Goal: Task Accomplishment & Management: Manage account settings

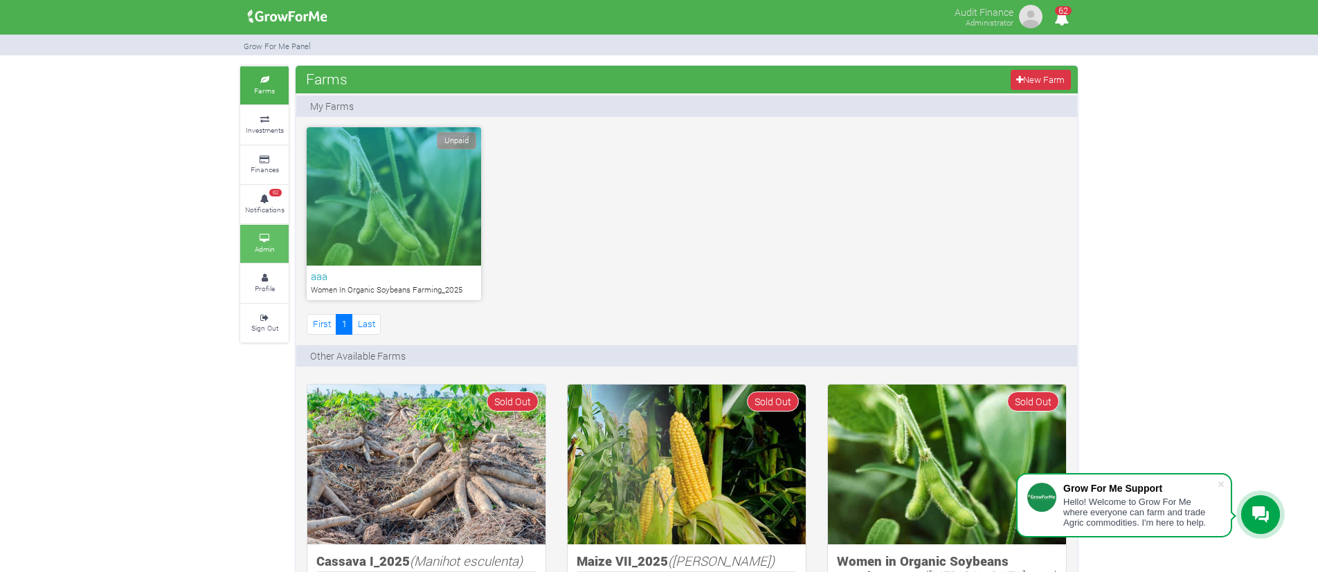
click at [266, 241] on icon at bounding box center [265, 238] width 42 height 7
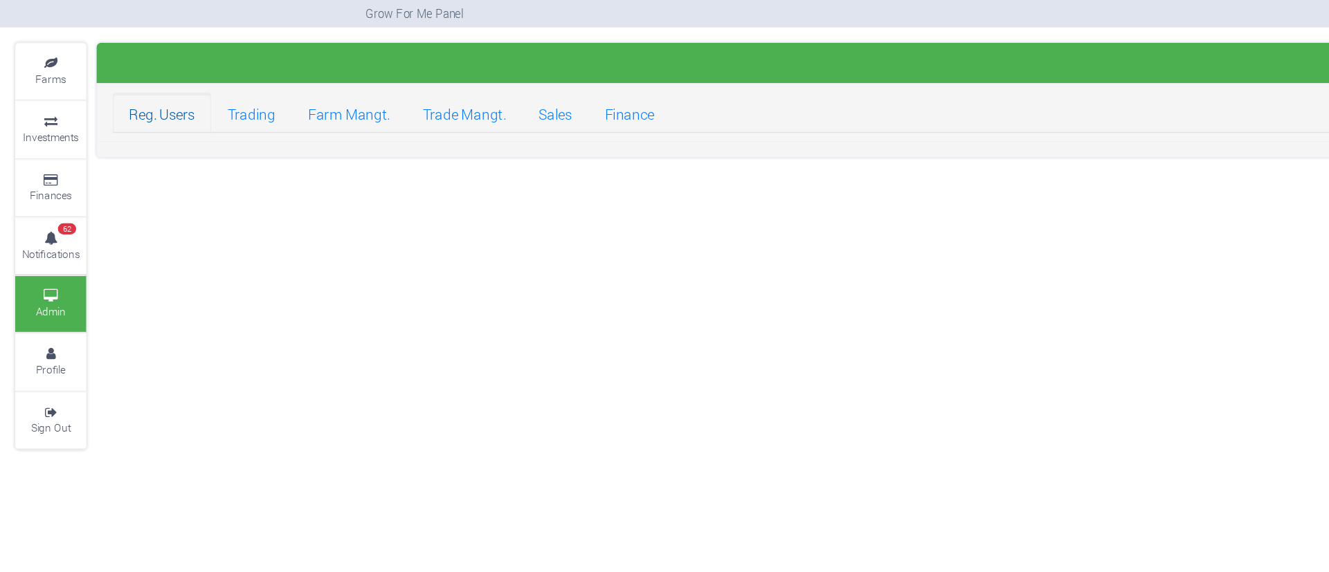
click at [117, 117] on link "Reg. Users" at bounding box center [110, 114] width 67 height 28
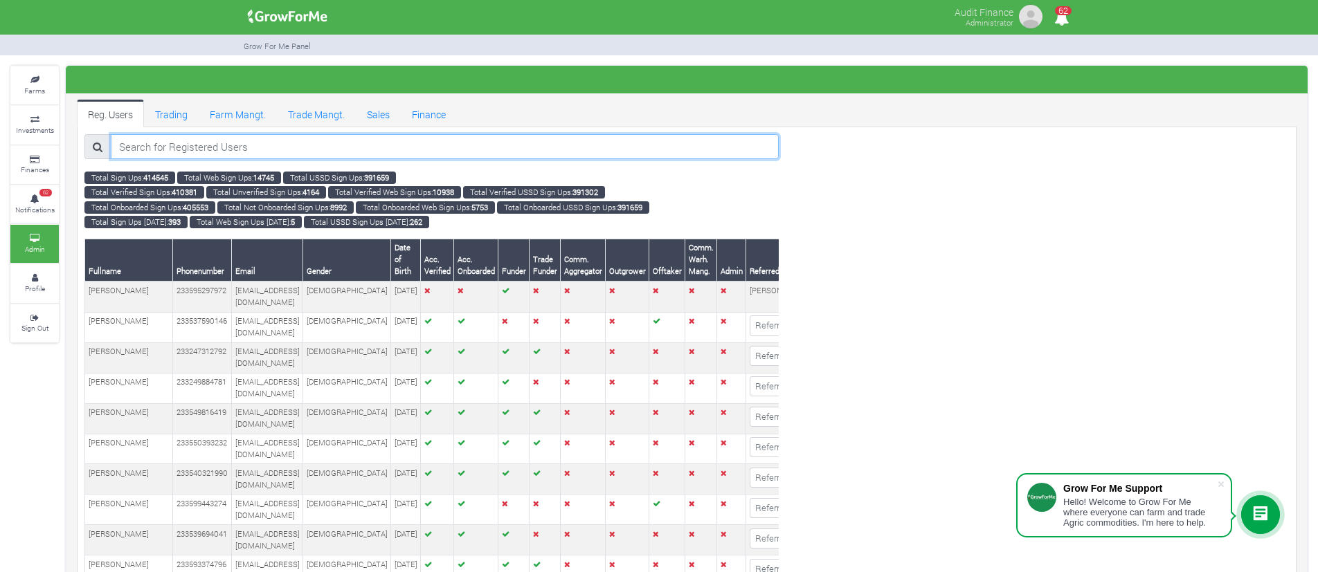
click at [437, 142] on input "search" at bounding box center [445, 146] width 668 height 25
paste input "joanita"
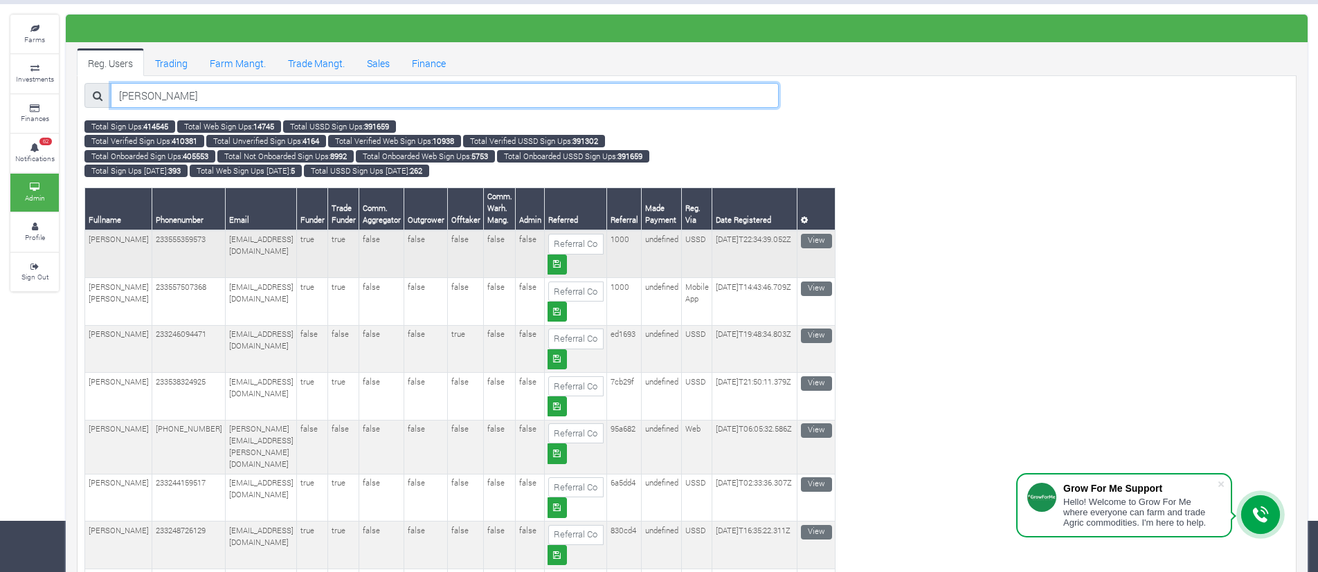
scroll to position [83, 0]
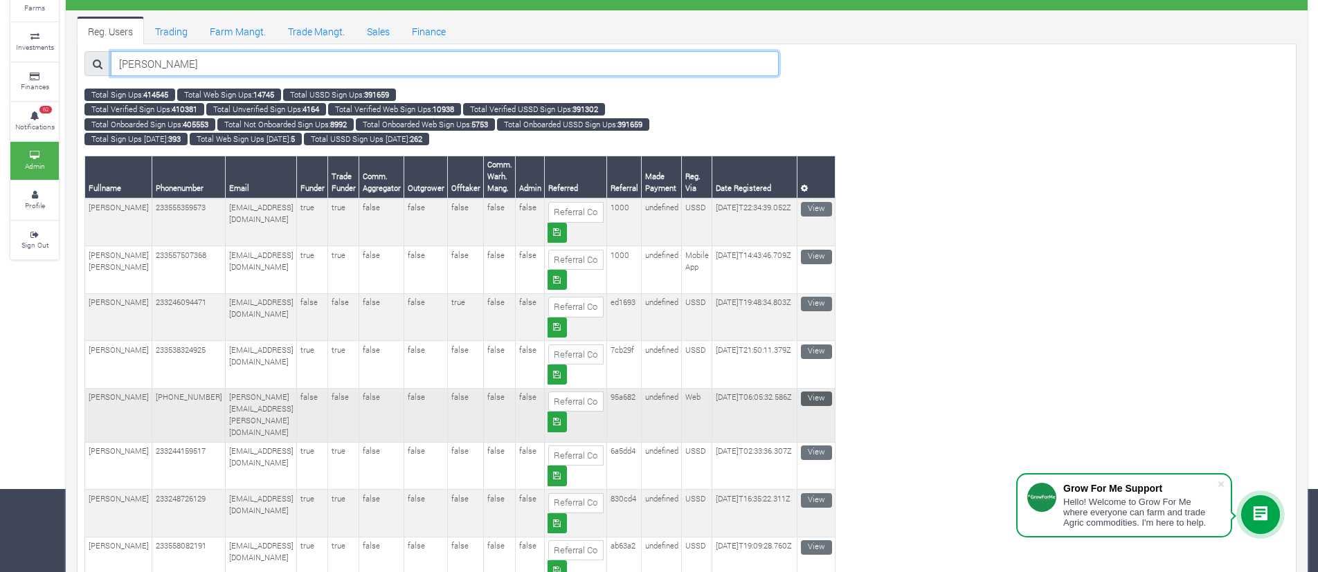
type input "joanita"
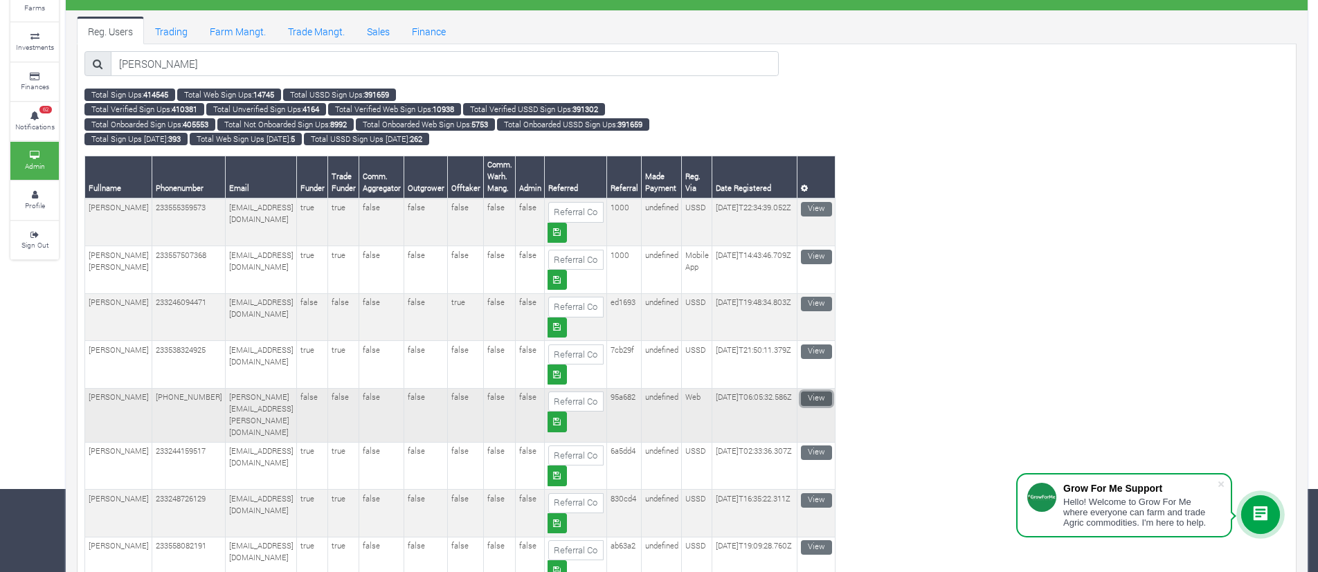
click at [824, 400] on link "View" at bounding box center [816, 399] width 31 height 15
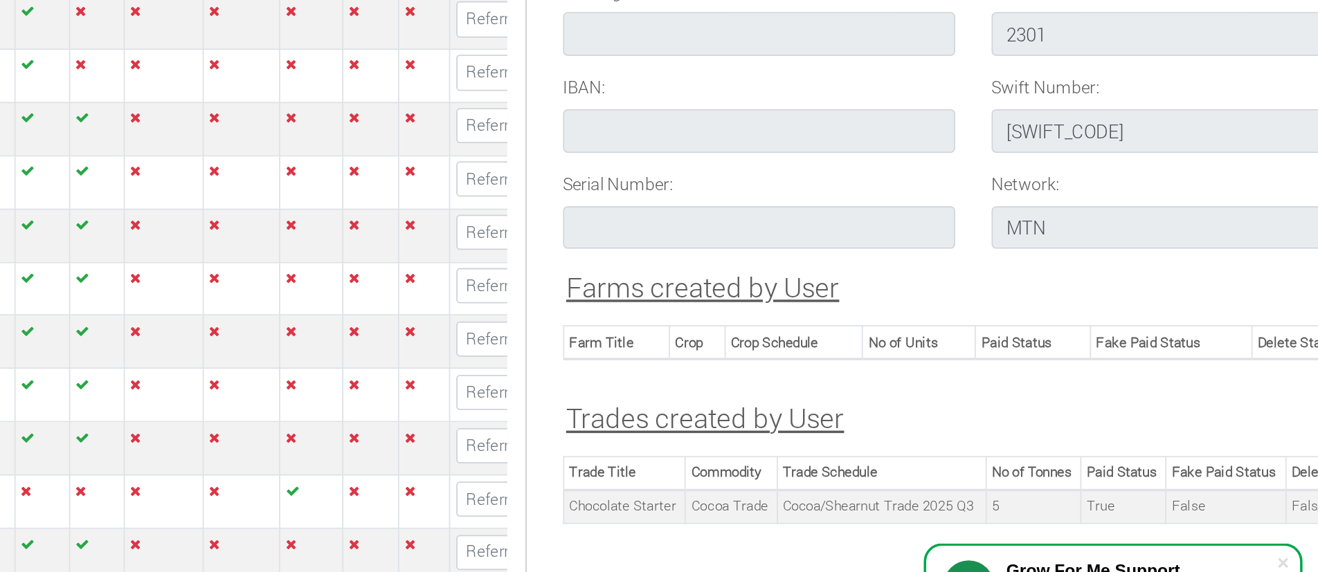
scroll to position [1581, 0]
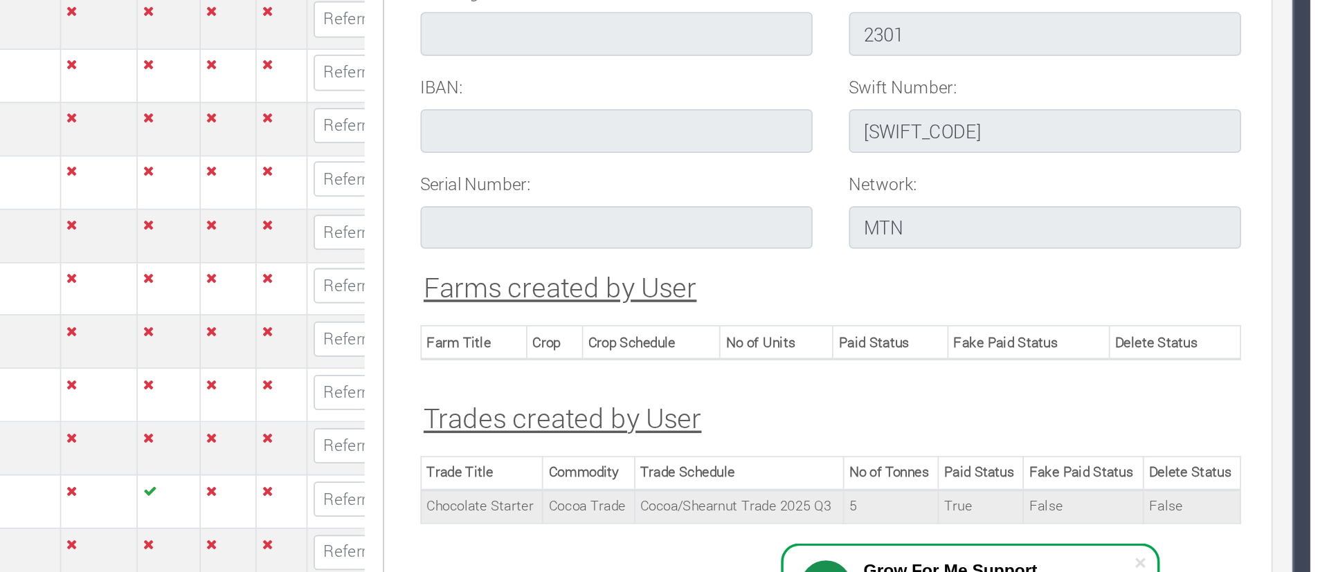
click at [1019, 443] on td "Cocoa/Shearnut Trade 2025 Q3" at bounding box center [991, 452] width 119 height 19
click at [1027, 445] on td "Cocoa/Shearnut Trade 2025 Q3" at bounding box center [991, 452] width 119 height 19
click at [1043, 443] on td "Cocoa/Shearnut Trade 2025 Q3" at bounding box center [991, 452] width 119 height 19
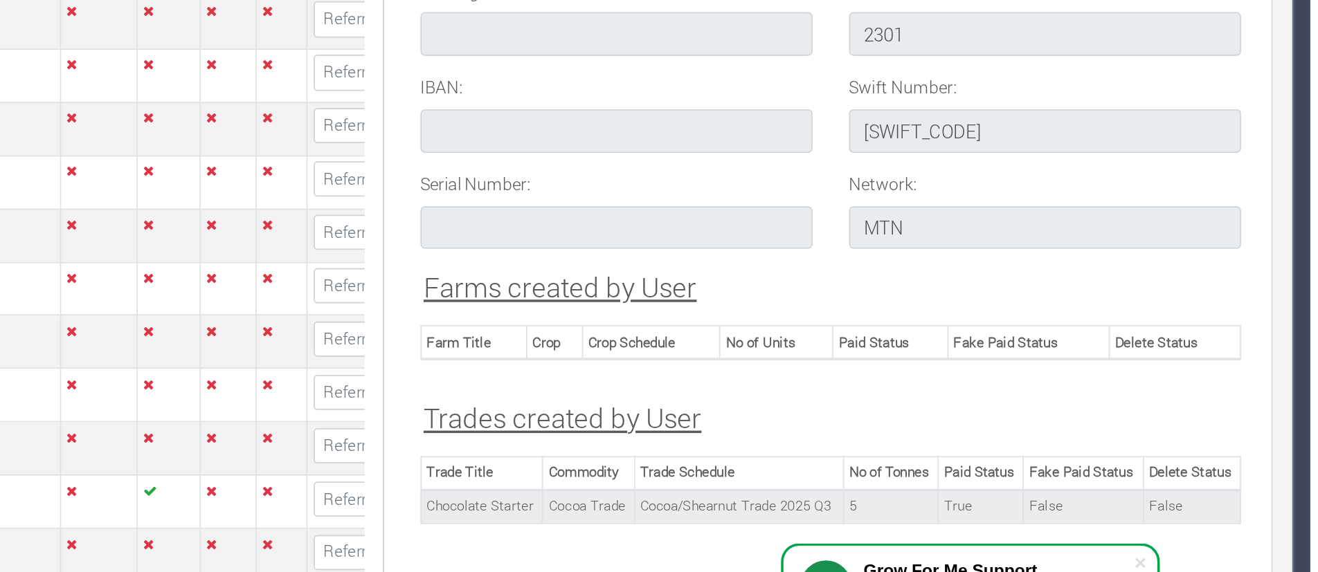
click at [1043, 443] on td "Cocoa/Shearnut Trade 2025 Q3" at bounding box center [991, 452] width 119 height 19
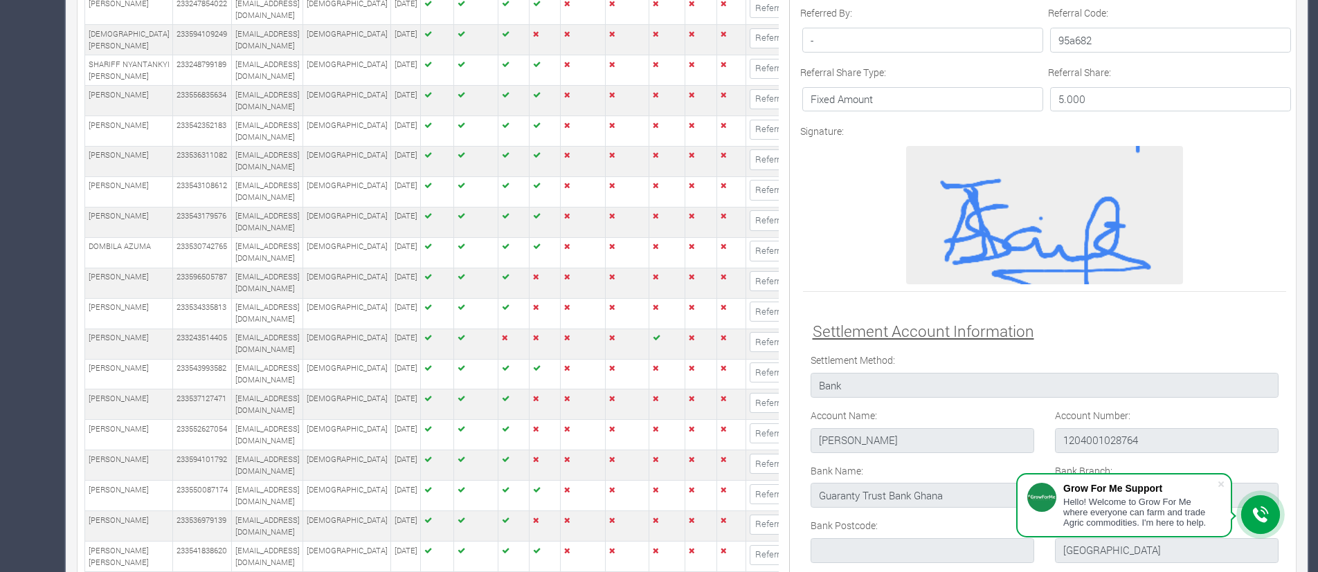
scroll to position [1038, 0]
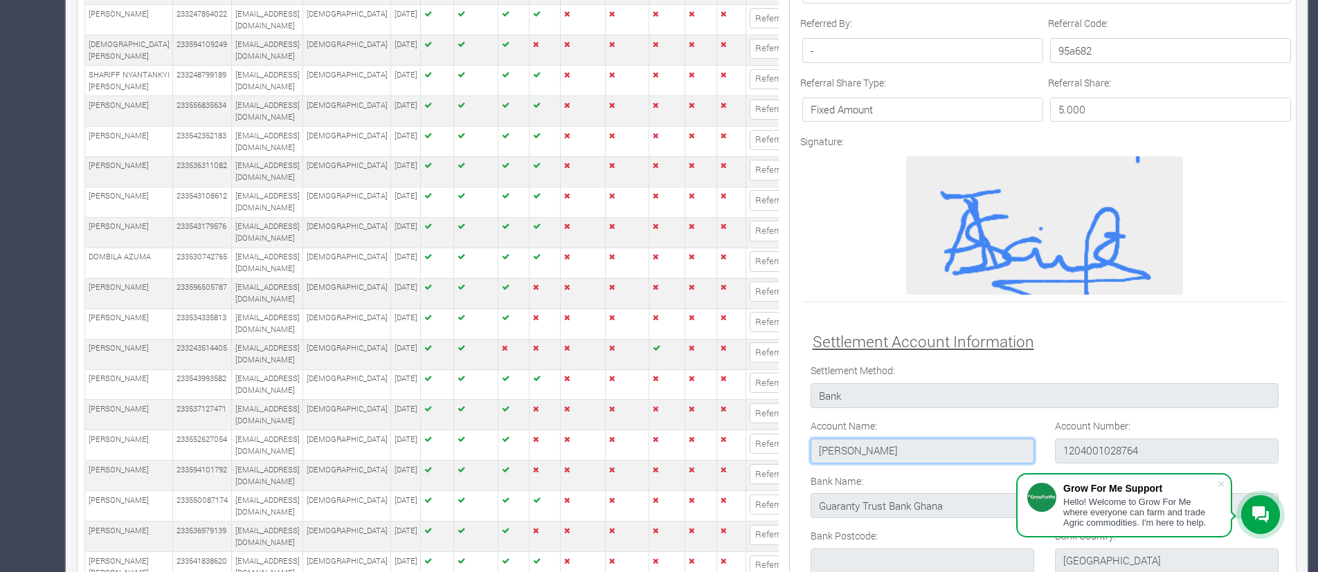
click at [845, 439] on input "Joanita Asante" at bounding box center [923, 451] width 224 height 25
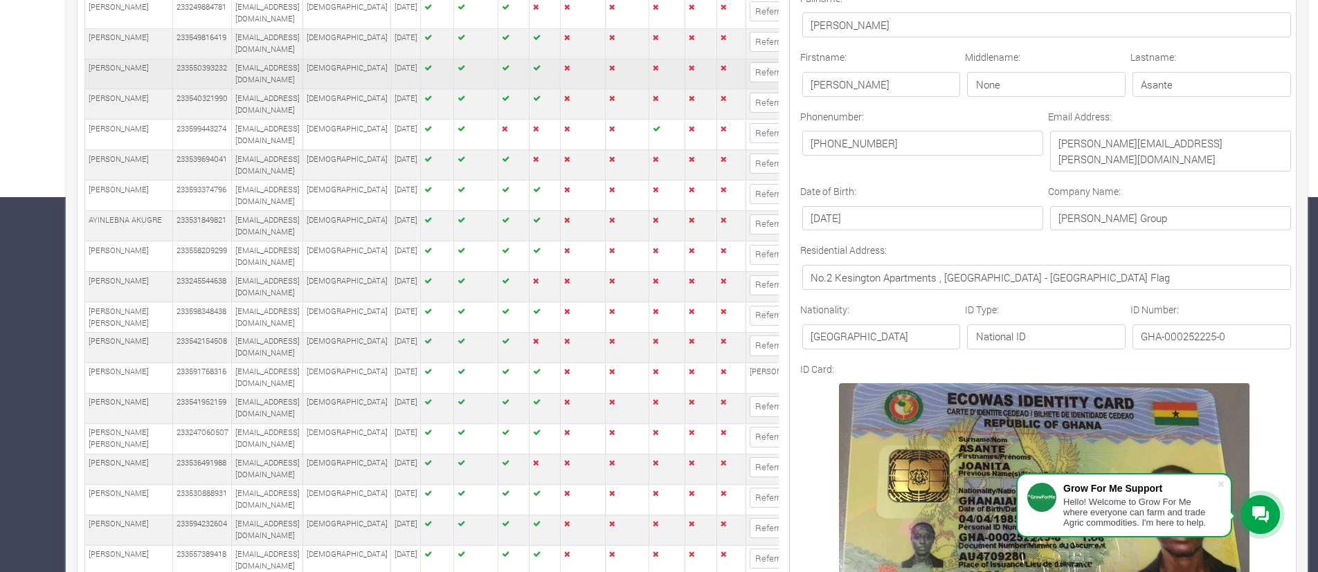
scroll to position [0, 0]
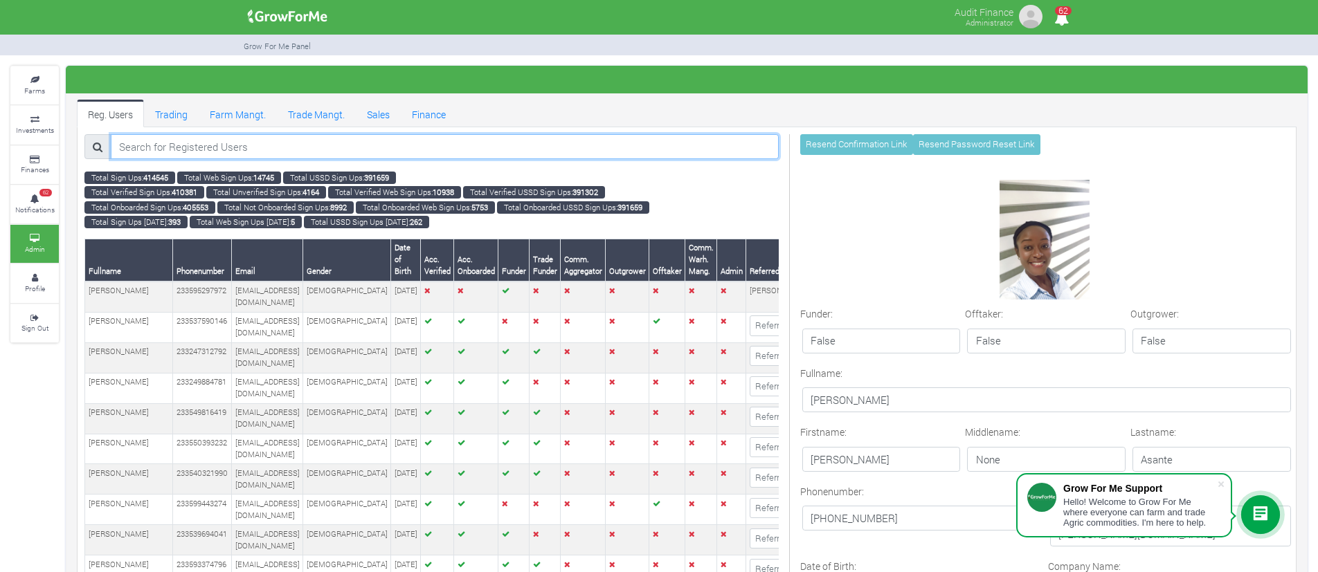
click at [386, 151] on input "search" at bounding box center [445, 146] width 668 height 25
paste input "Joanita Asante"
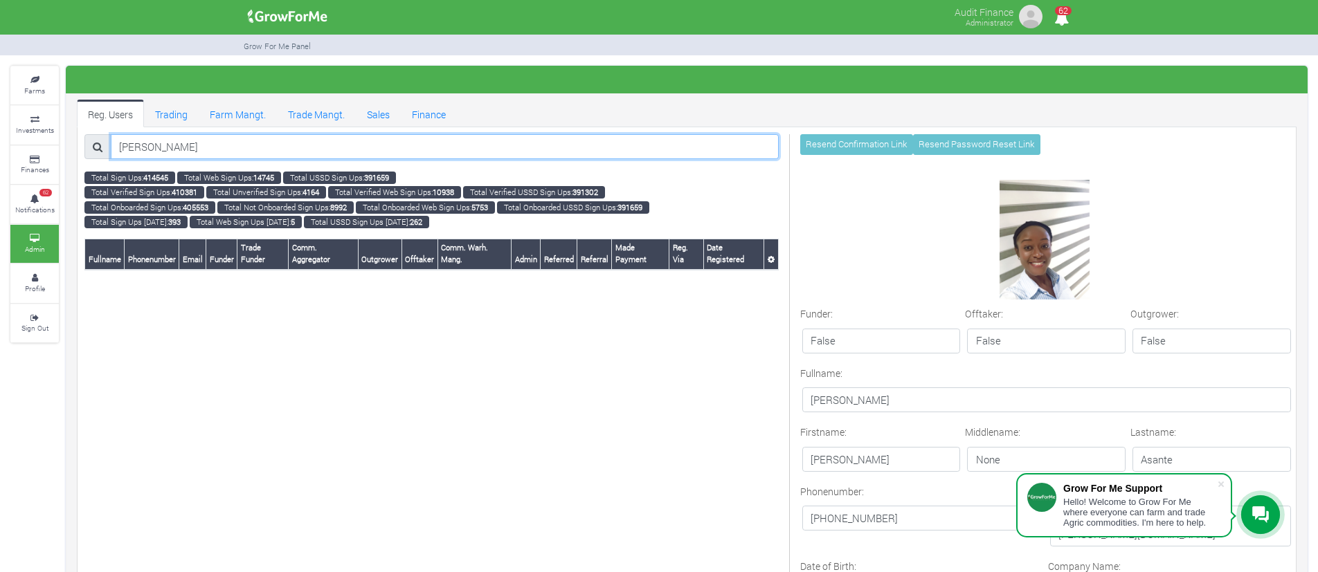
type input "Joanita Asante"
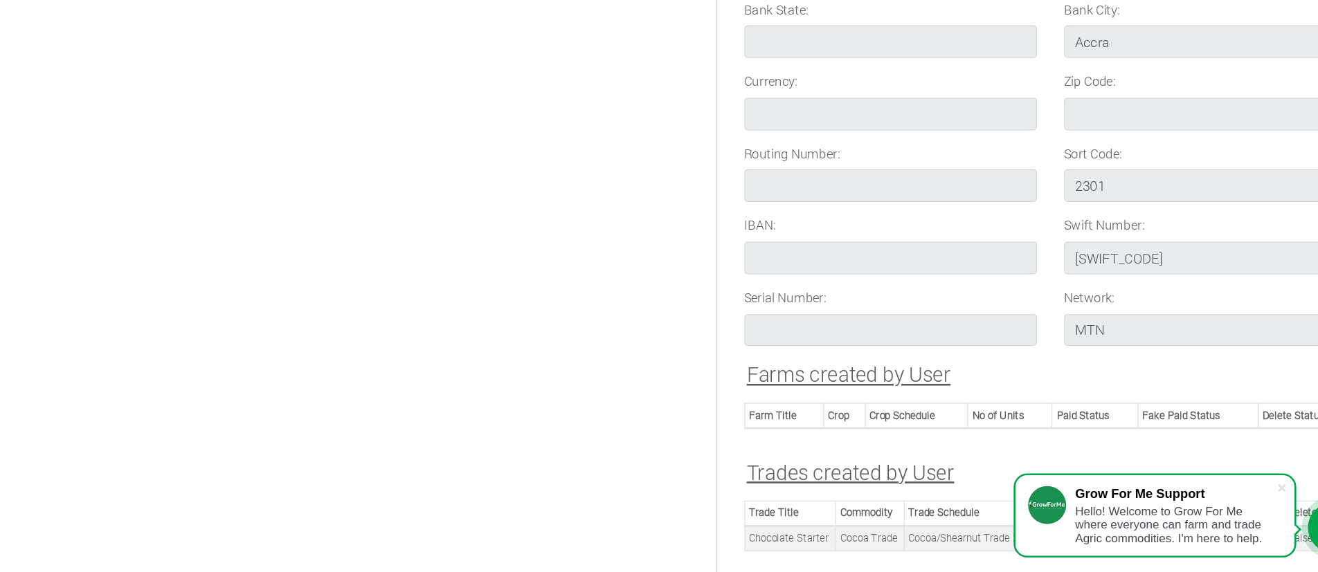
scroll to position [1510, 0]
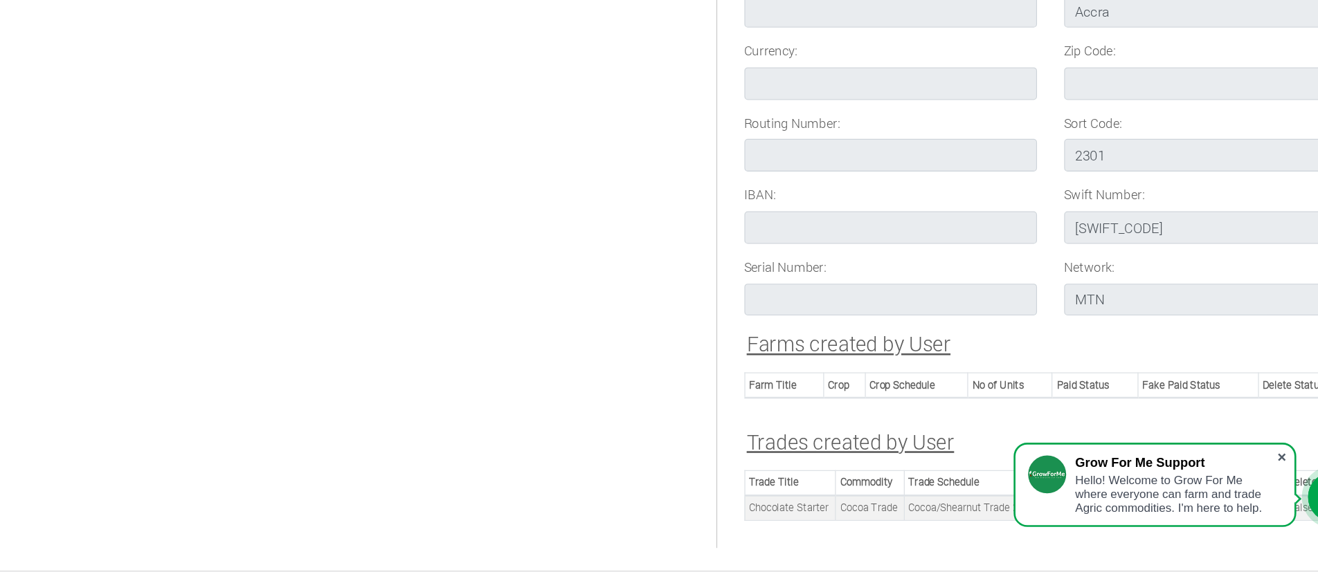
click at [1223, 482] on span at bounding box center [1221, 485] width 14 height 14
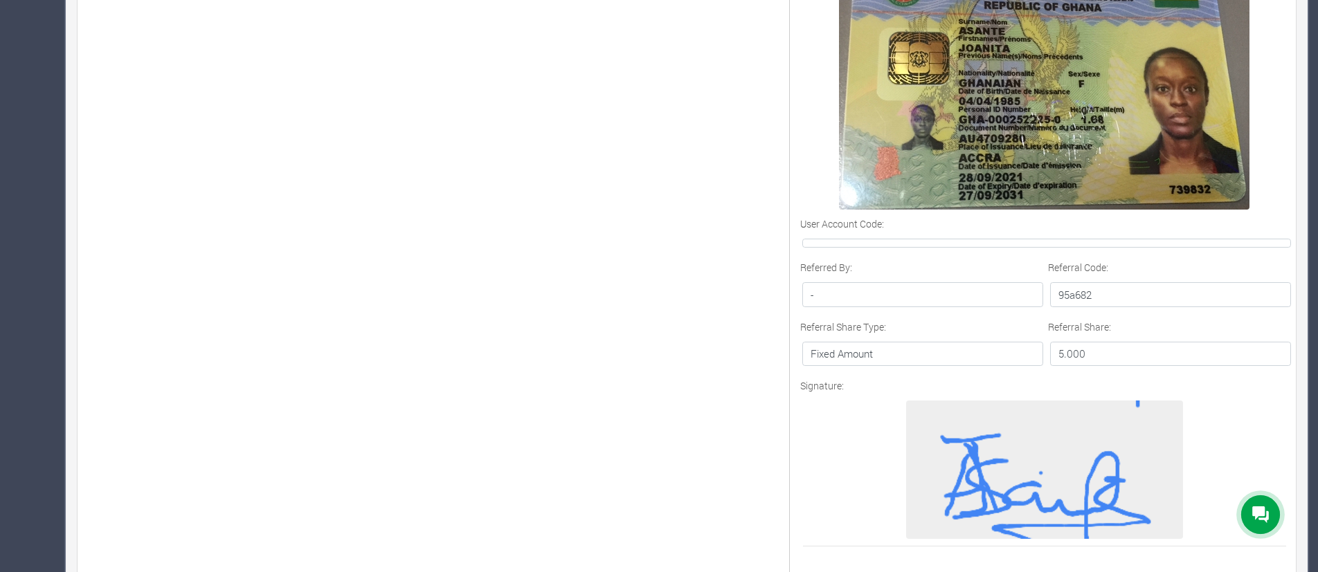
scroll to position [797, 0]
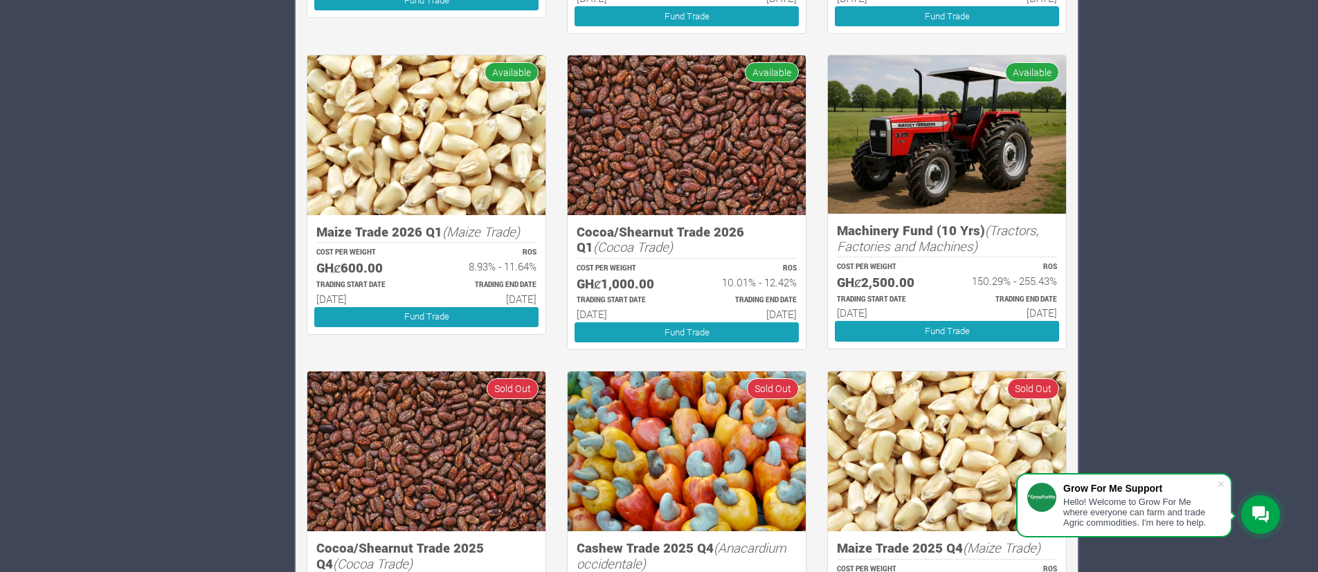
scroll to position [1589, 0]
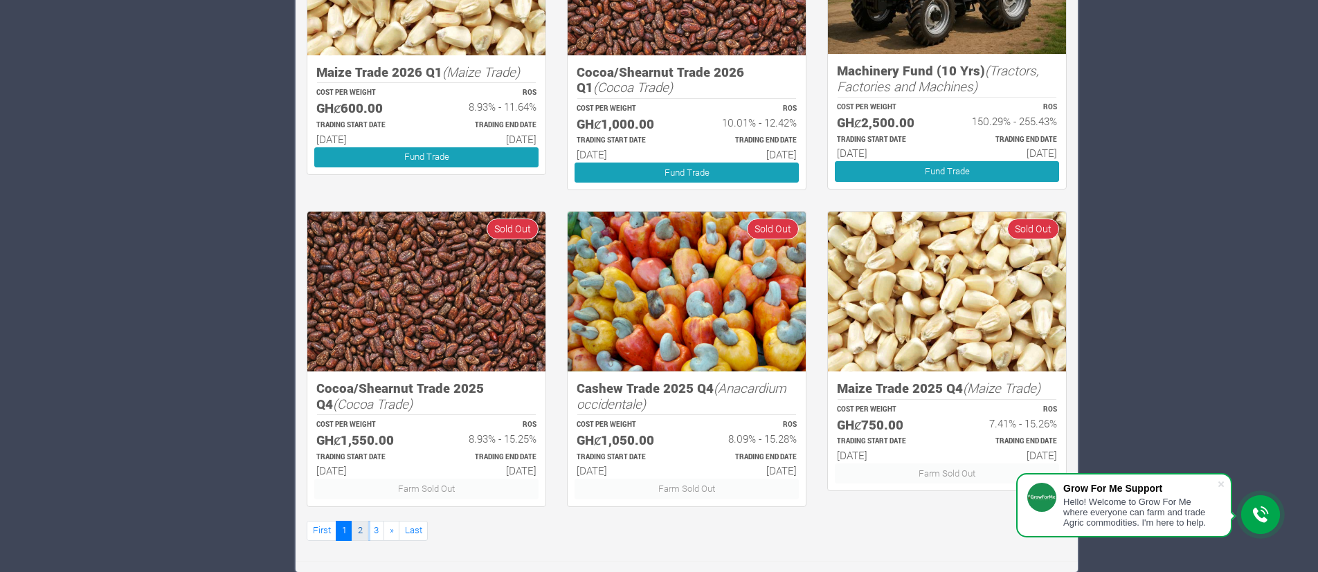
click at [359, 534] on link "2" at bounding box center [360, 531] width 17 height 20
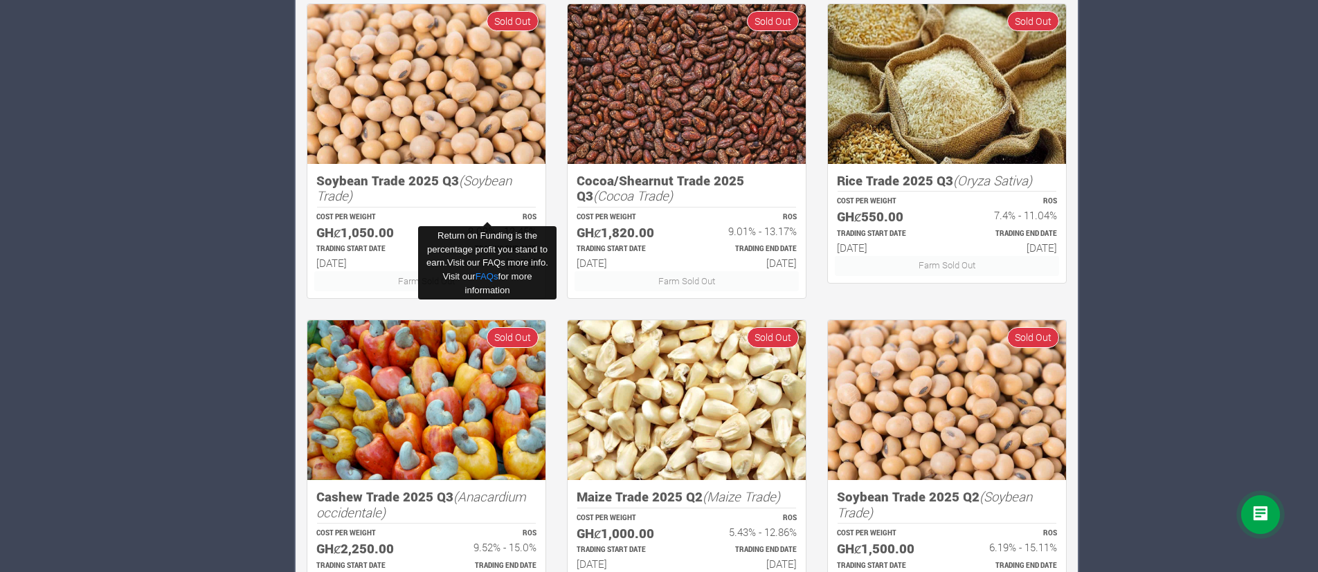
scroll to position [1482, 0]
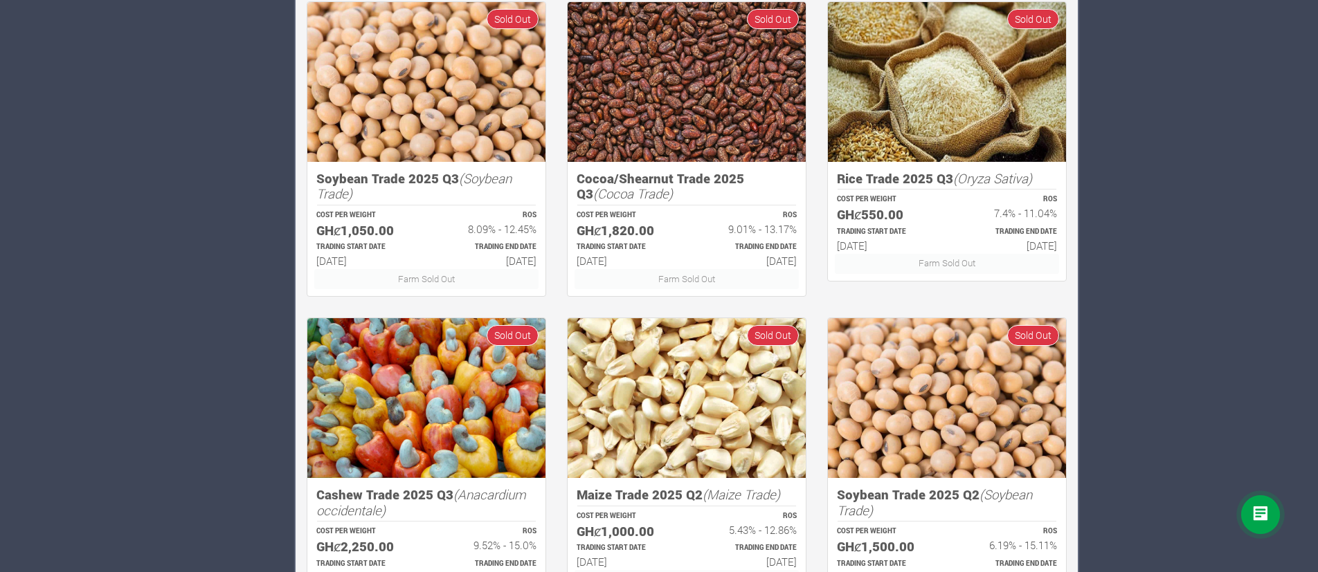
click at [758, 263] on h6 "31st Dec 2025" at bounding box center [748, 261] width 98 height 12
